Goal: Task Accomplishment & Management: Complete application form

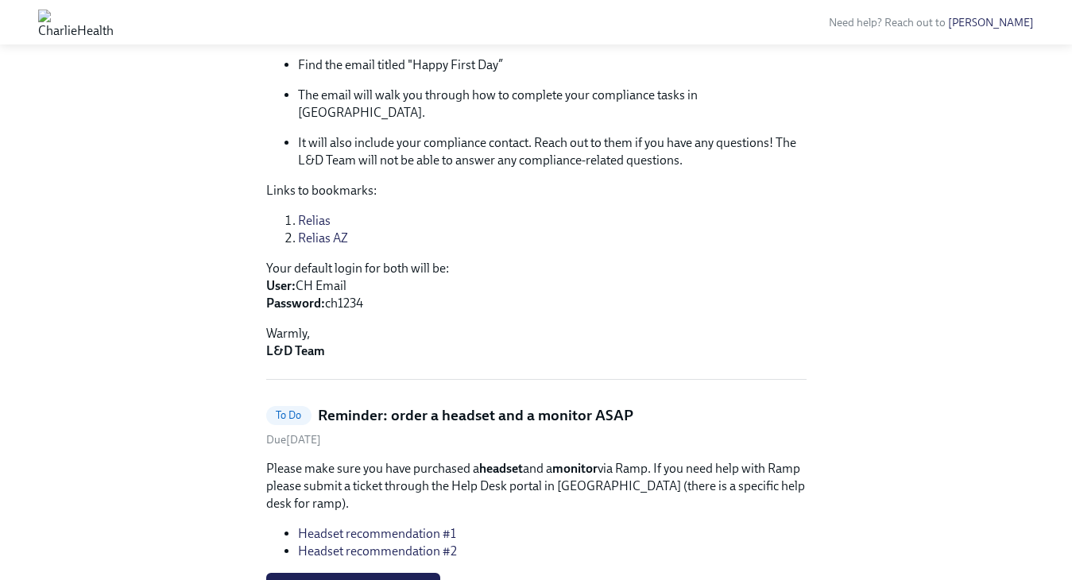
scroll to position [536, 0]
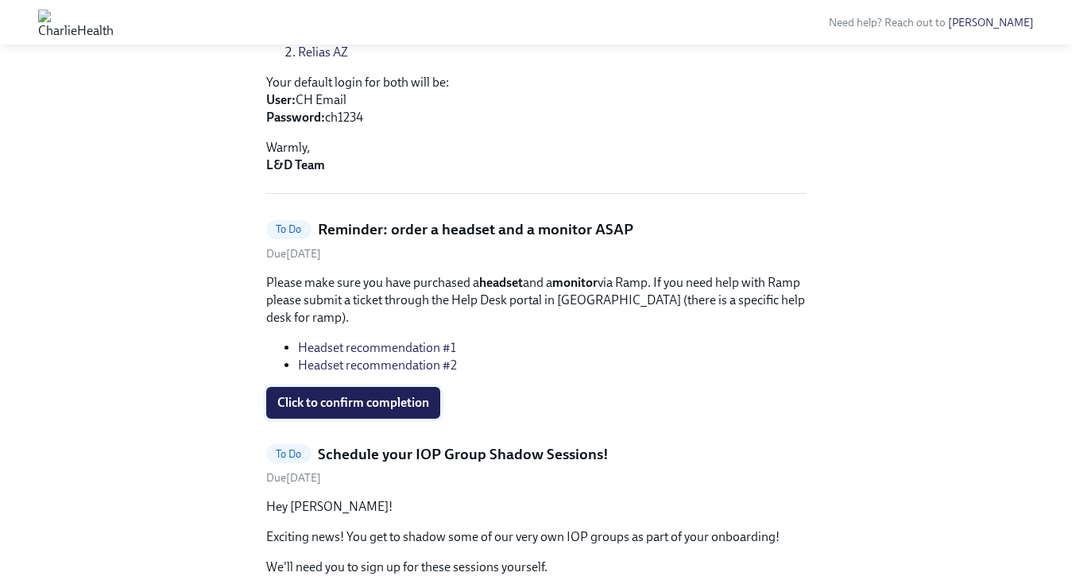
click at [323, 395] on button "Click to confirm completion" at bounding box center [353, 403] width 174 height 32
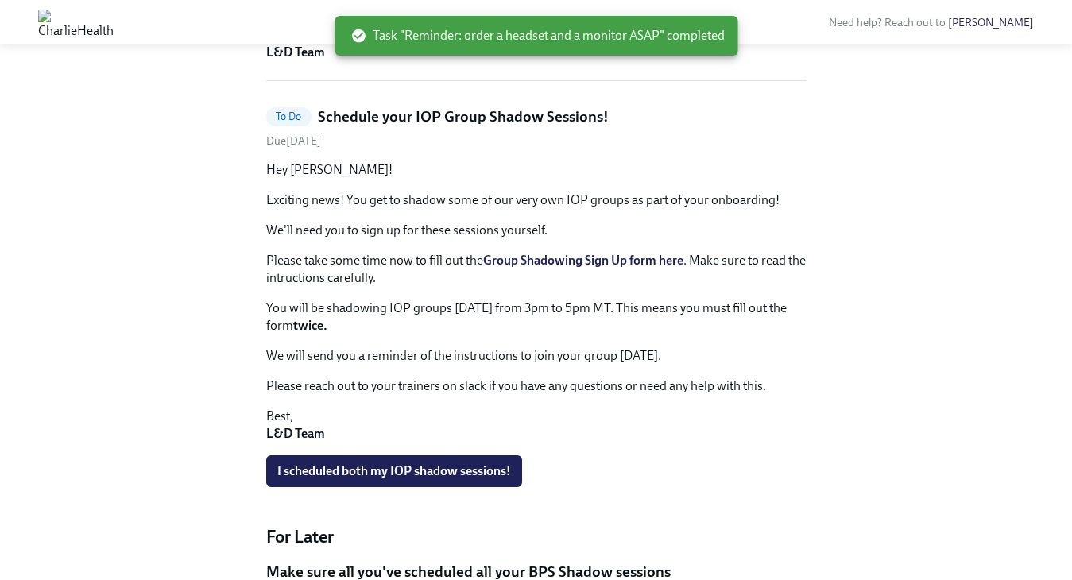
scroll to position [648, 0]
click at [494, 464] on span "I scheduled both my IOP shadow sessions!" at bounding box center [394, 472] width 234 height 16
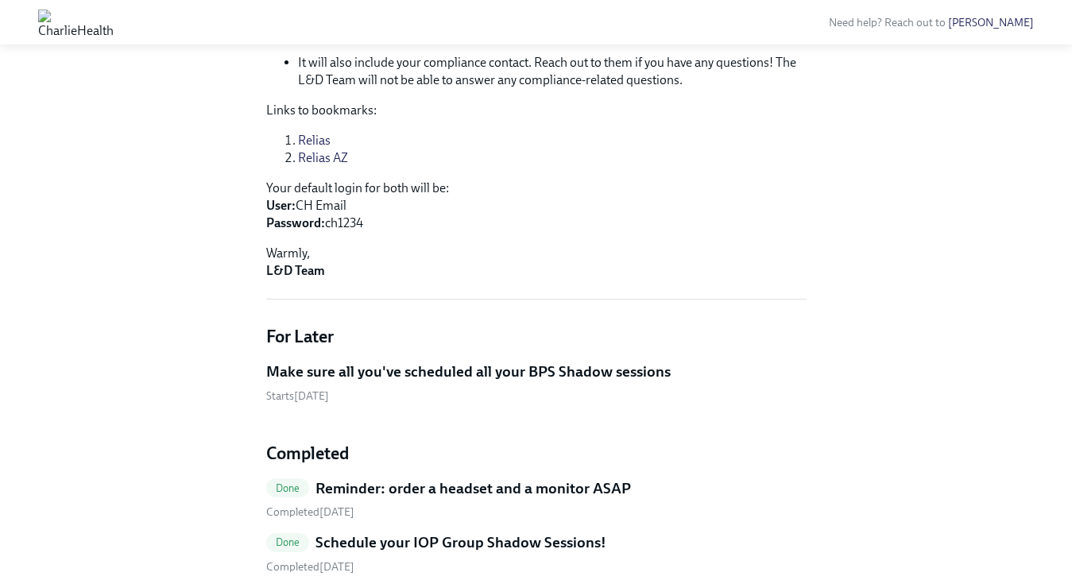
scroll to position [432, 0]
click at [448, 531] on h5 "Schedule your IOP Group Shadow Sessions!" at bounding box center [460, 541] width 291 height 21
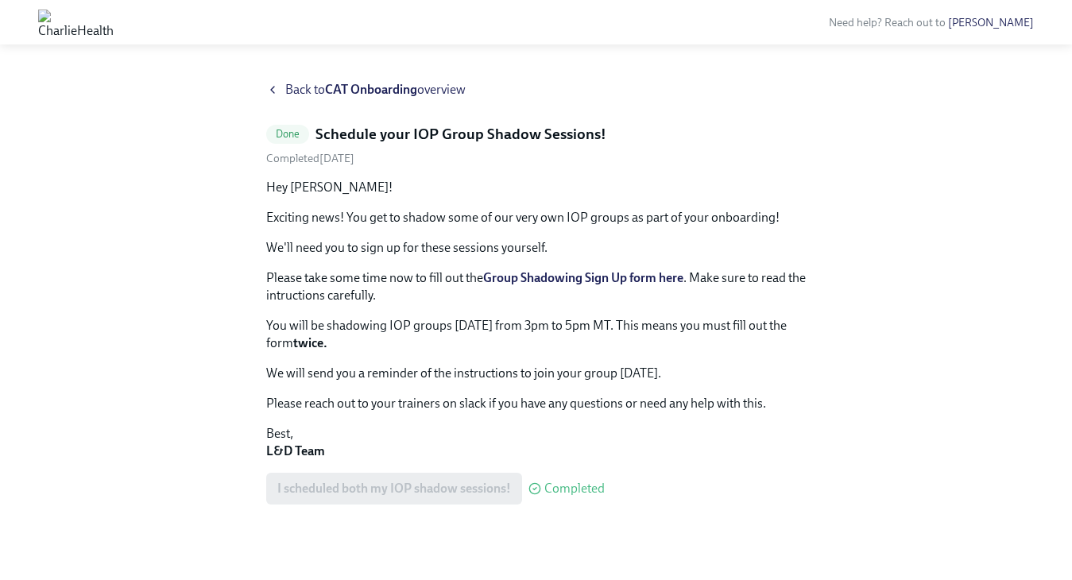
click at [450, 485] on div "I scheduled both my IOP shadow sessions! Completed" at bounding box center [435, 489] width 338 height 32
click at [546, 276] on strong "Group Shadowing Sign Up form here" at bounding box center [583, 277] width 200 height 15
click at [276, 87] on icon at bounding box center [272, 89] width 13 height 13
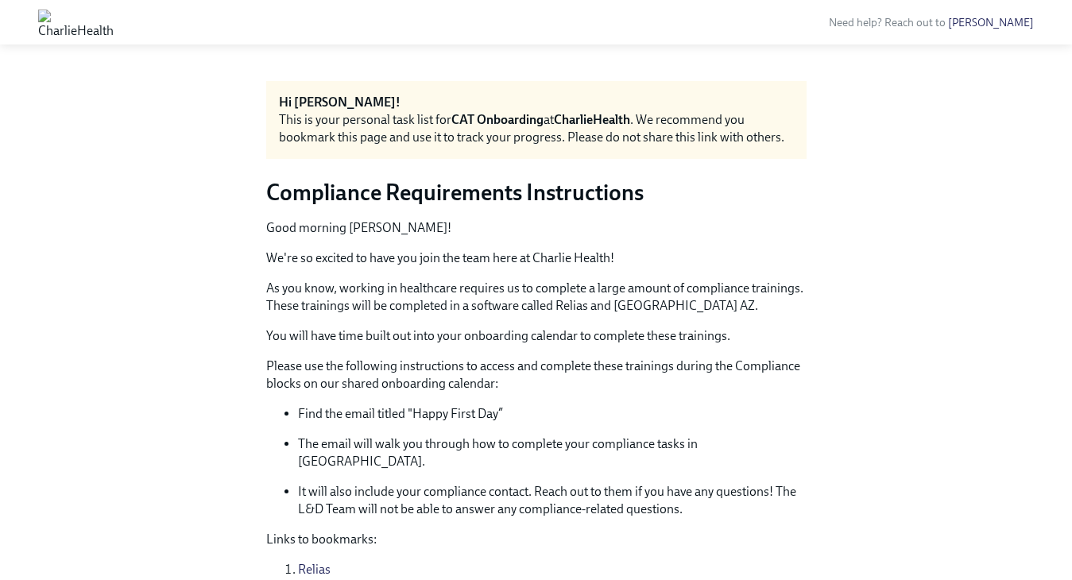
scroll to position [576, 0]
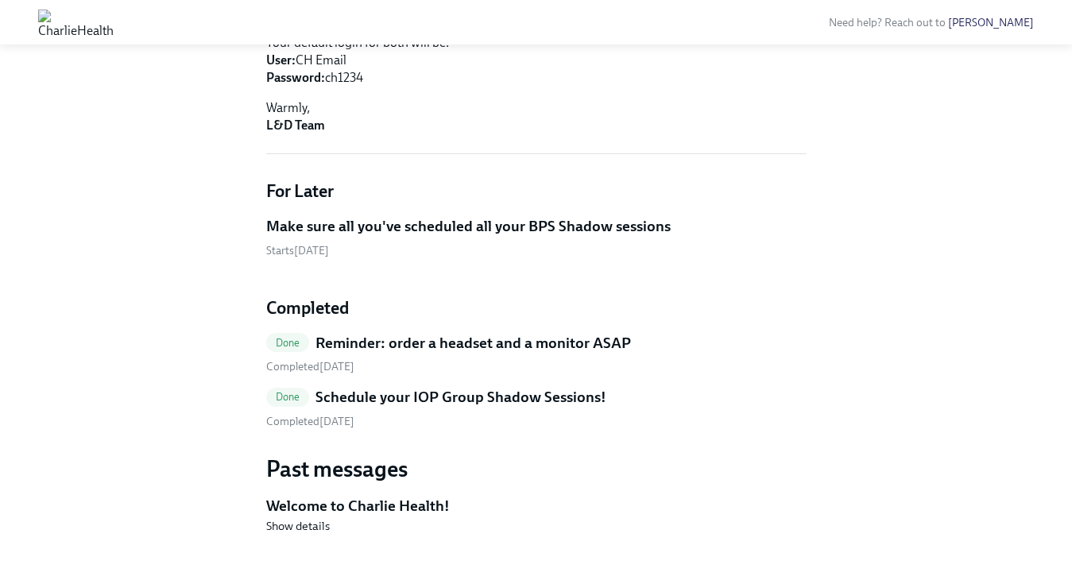
click at [291, 391] on span "Done" at bounding box center [288, 397] width 44 height 12
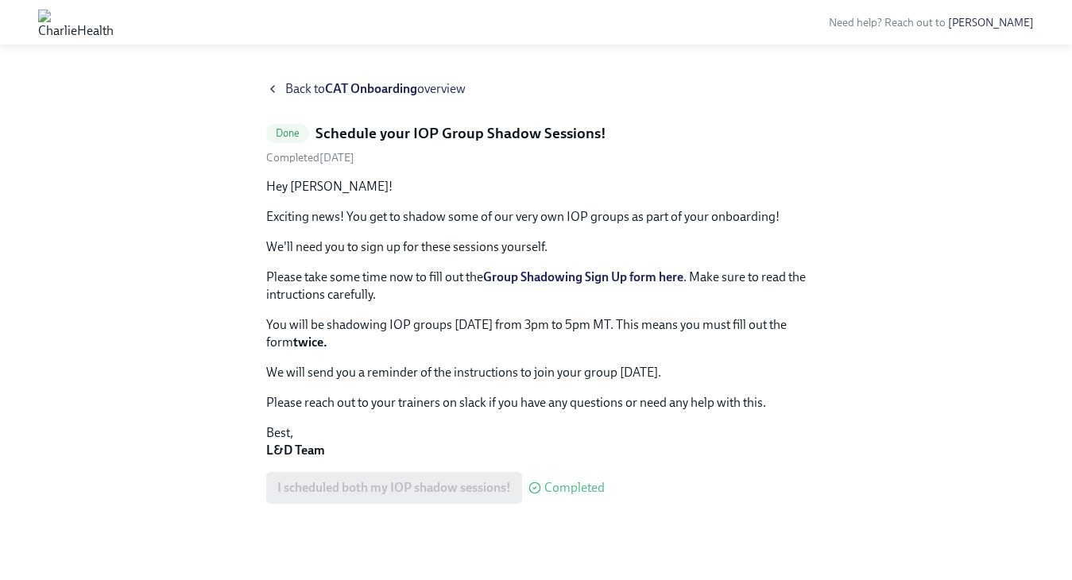
scroll to position [2, 0]
click at [546, 493] on span "Completed" at bounding box center [574, 488] width 60 height 13
click at [483, 493] on div "I scheduled both my IOP shadow sessions! Completed" at bounding box center [435, 489] width 338 height 32
click at [369, 491] on div "I scheduled both my IOP shadow sessions! Completed" at bounding box center [435, 489] width 338 height 32
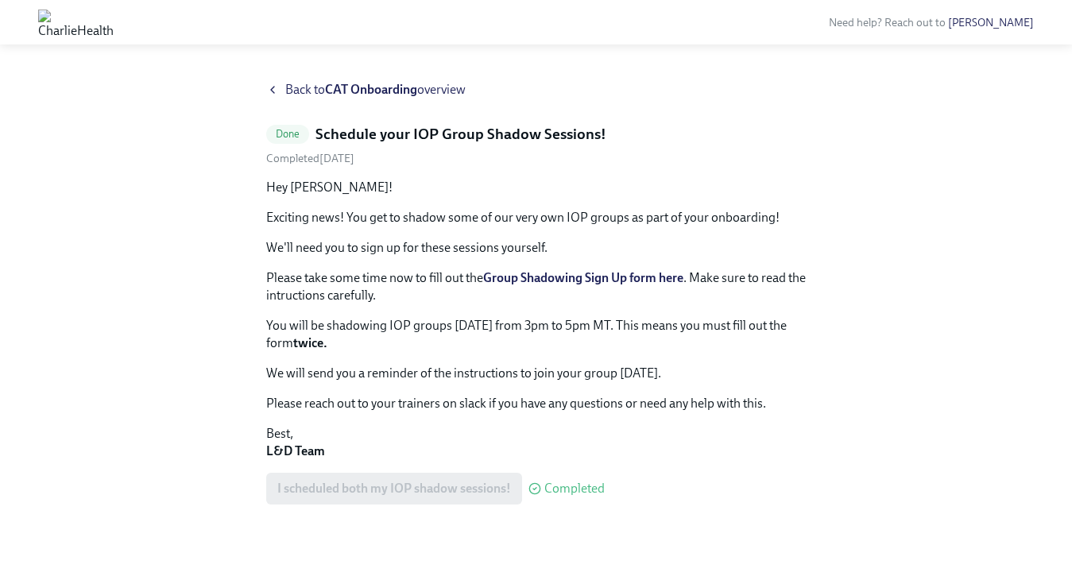
click at [114, 25] on img at bounding box center [75, 22] width 75 height 25
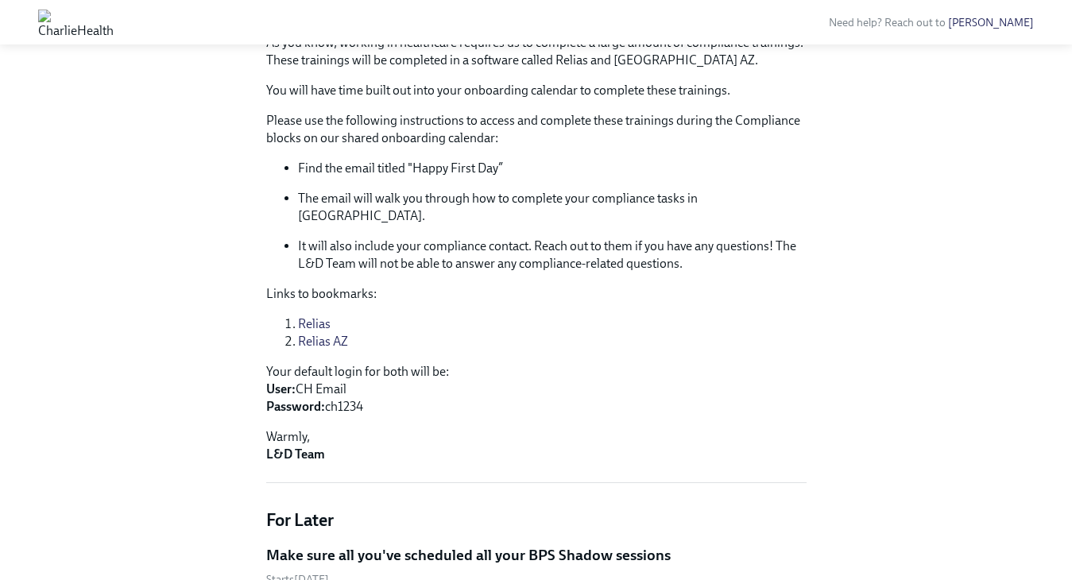
scroll to position [242, 0]
